Goal: Task Accomplishment & Management: Complete application form

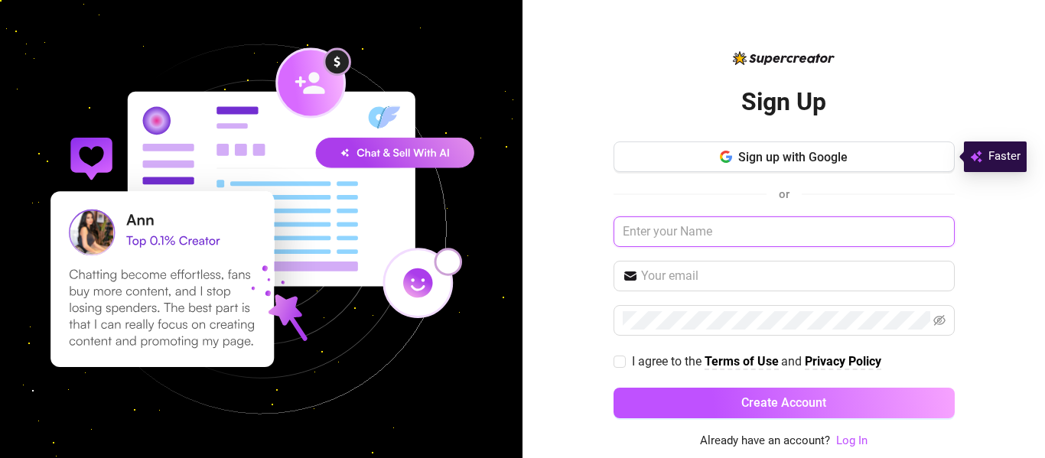
click at [701, 229] on input "text" at bounding box center [783, 231] width 341 height 31
type input "g"
type input "[PERSON_NAME]"
click at [701, 280] on input "text" at bounding box center [793, 276] width 304 height 18
type input "[PERSON_NAME][EMAIL_ADDRESS][DOMAIN_NAME]"
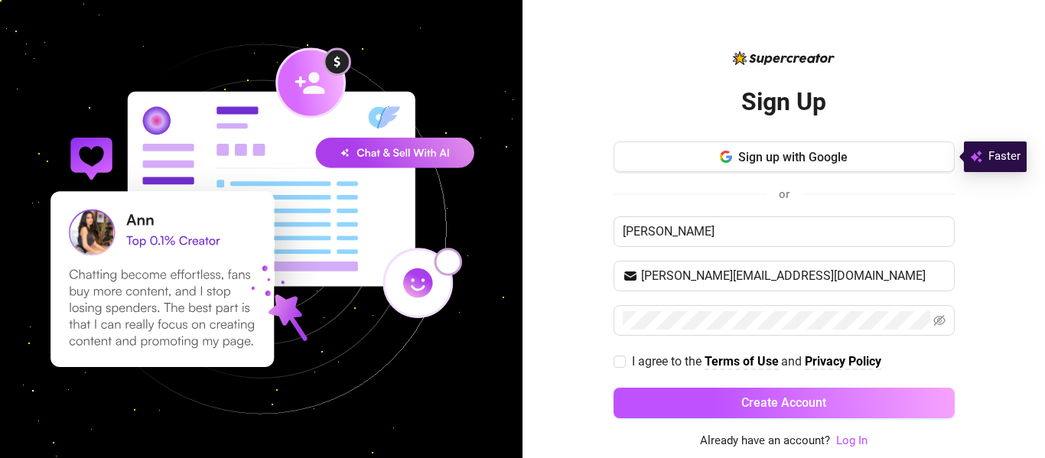
click at [1004, 359] on div "Sign Up Sign up with Google or [PERSON_NAME] [PERSON_NAME][EMAIL_ADDRESS][DOMAI…" at bounding box center [783, 229] width 522 height 458
click at [981, 381] on div "Sign Up Sign up with Google or [PERSON_NAME] [PERSON_NAME][EMAIL_ADDRESS][DOMAI…" at bounding box center [783, 229] width 522 height 458
click at [621, 359] on input "I agree to the Terms of Use and Privacy Policy" at bounding box center [618, 361] width 11 height 11
checkbox input "true"
click at [724, 229] on input "[PERSON_NAME]" at bounding box center [783, 231] width 341 height 31
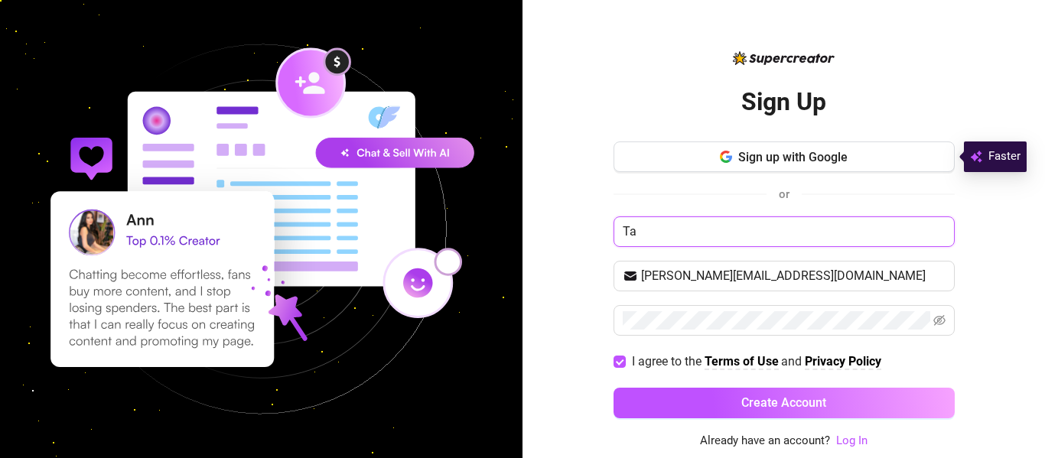
type input "T"
type input "[PERSON_NAME]"
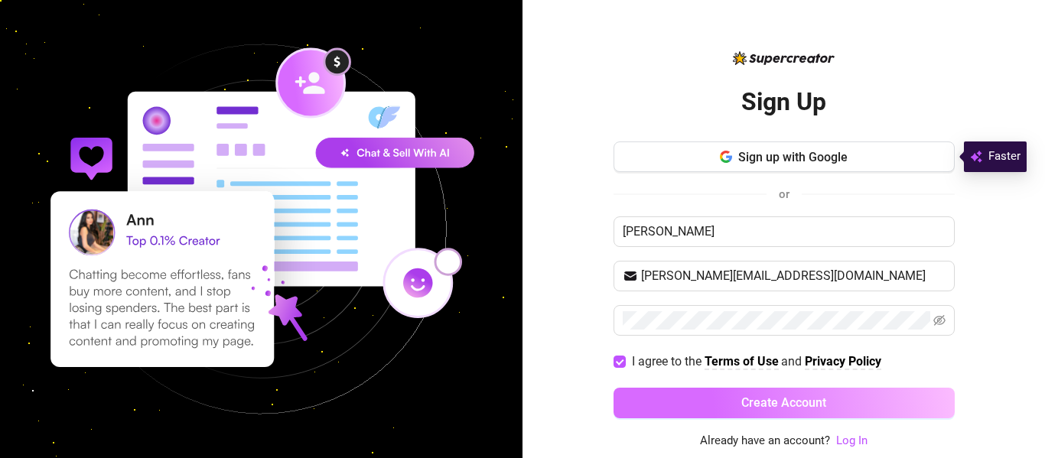
click at [789, 402] on span "Create Account" at bounding box center [783, 402] width 85 height 15
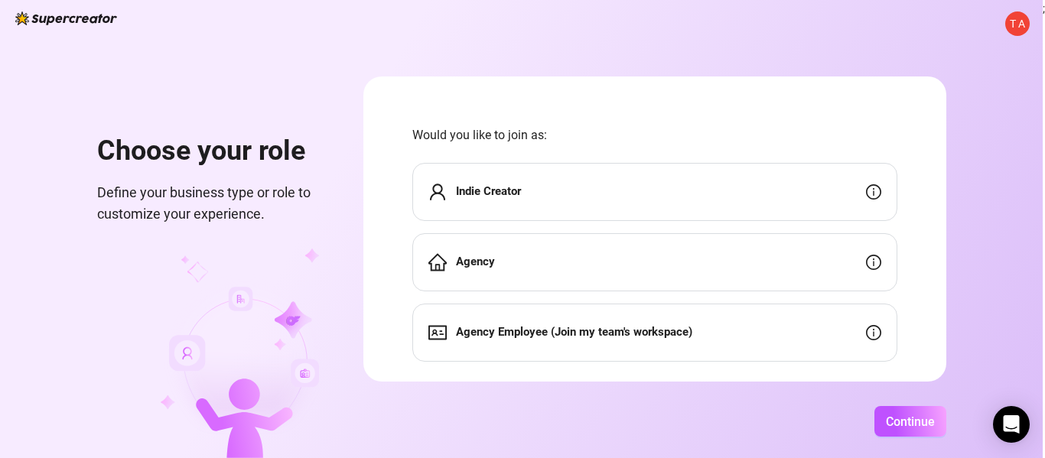
click at [690, 196] on div "Indie Creator" at bounding box center [654, 192] width 485 height 58
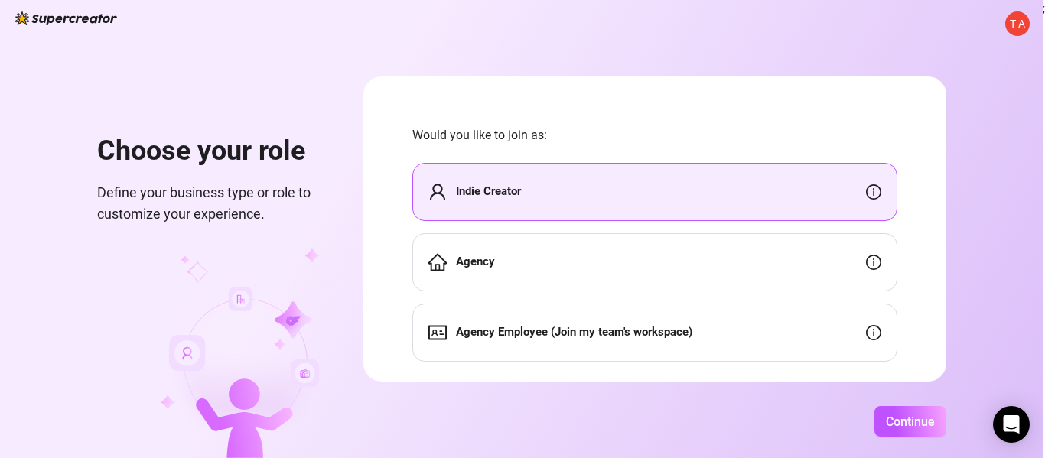
click at [568, 263] on div "Agency" at bounding box center [654, 262] width 485 height 58
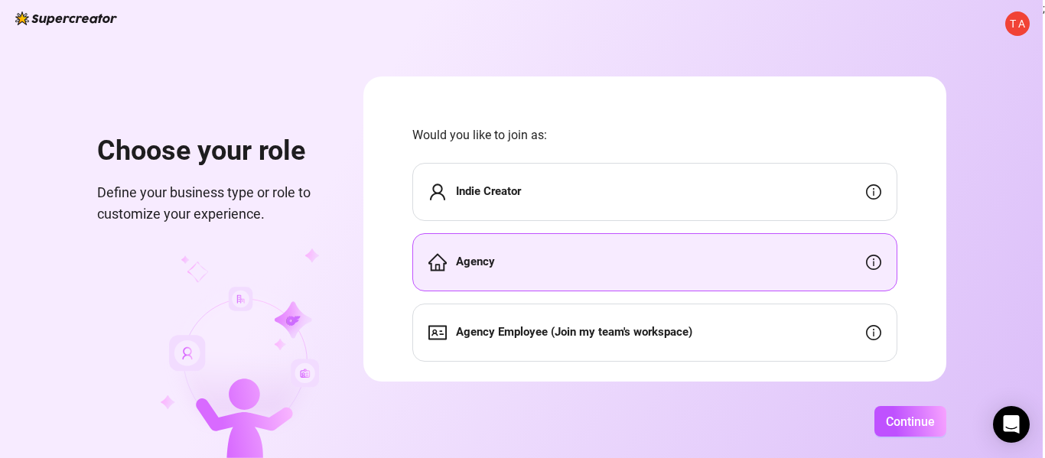
click at [607, 329] on strong "Agency Employee (Join my team's workspace)" at bounding box center [574, 332] width 236 height 14
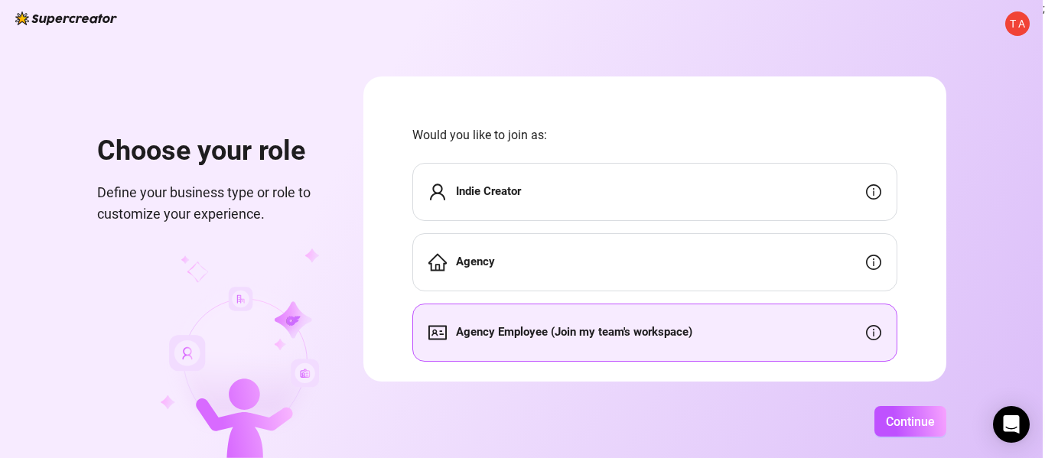
click at [575, 184] on div "Indie Creator" at bounding box center [654, 192] width 485 height 58
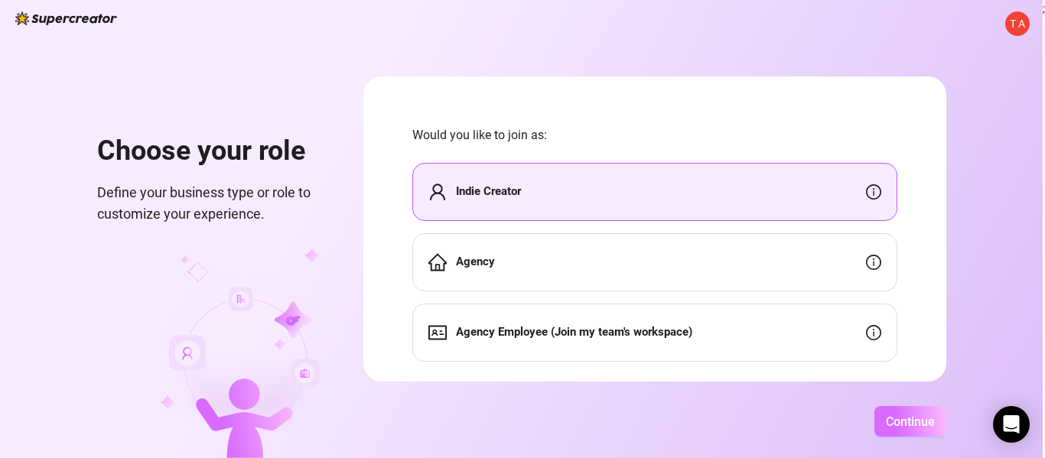
click at [912, 425] on span "Continue" at bounding box center [910, 422] width 49 height 15
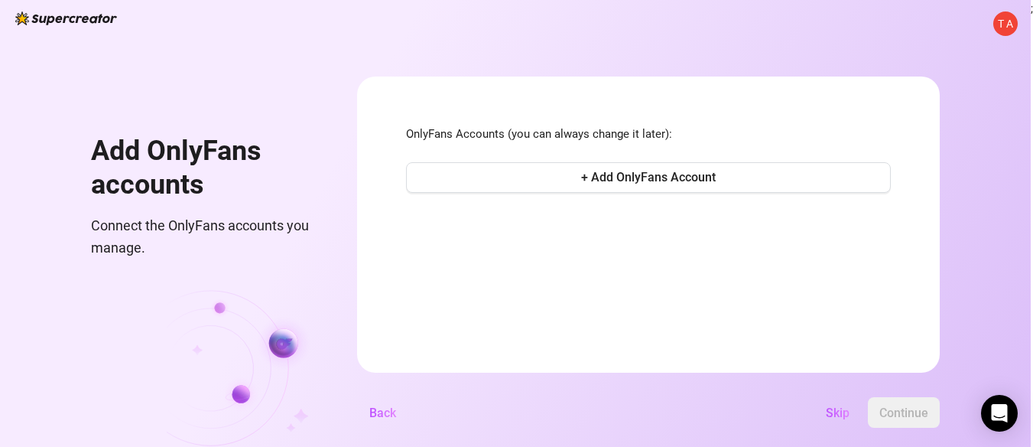
scroll to position [21, 0]
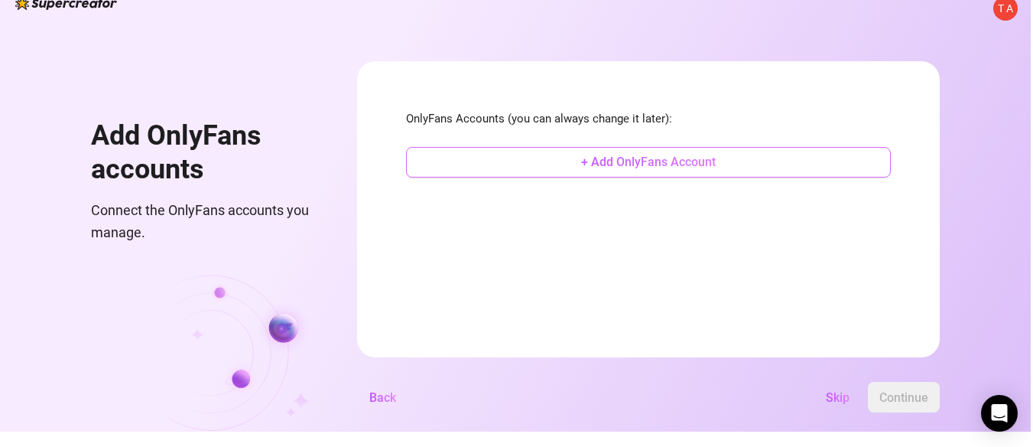
click at [654, 158] on span "+ Add OnlyFans Account" at bounding box center [648, 162] width 135 height 15
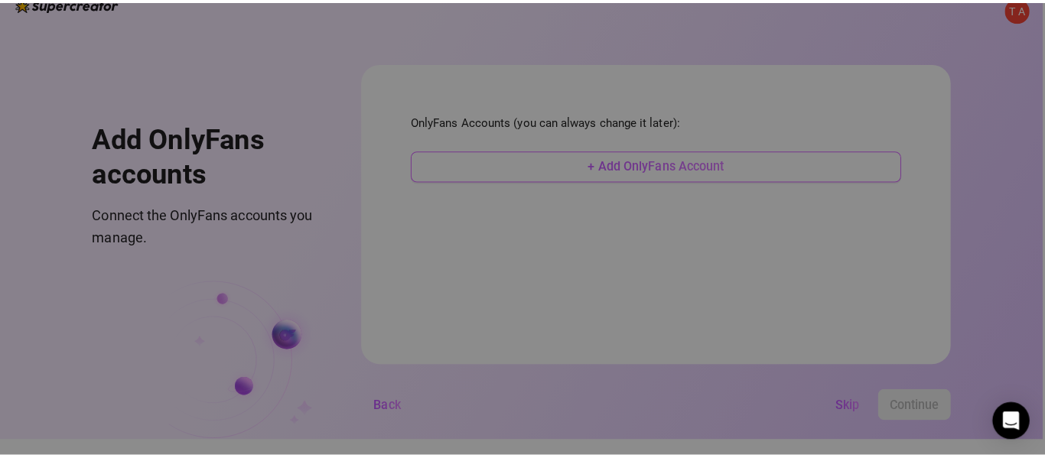
scroll to position [10, 0]
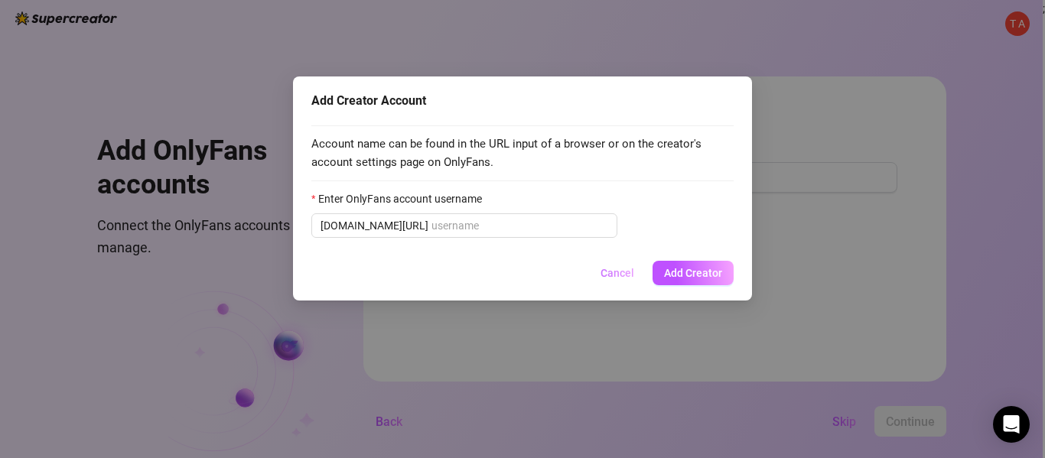
click at [618, 274] on span "Cancel" at bounding box center [617, 273] width 34 height 12
